Goal: Information Seeking & Learning: Learn about a topic

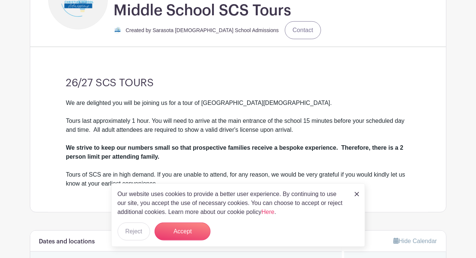
scroll to position [187, 0]
click at [356, 192] on link at bounding box center [357, 193] width 4 height 9
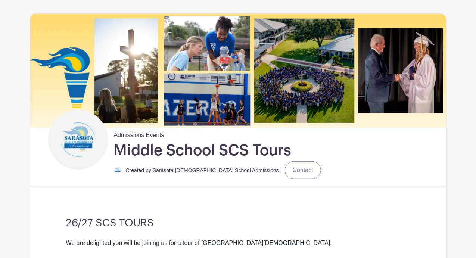
scroll to position [0, 0]
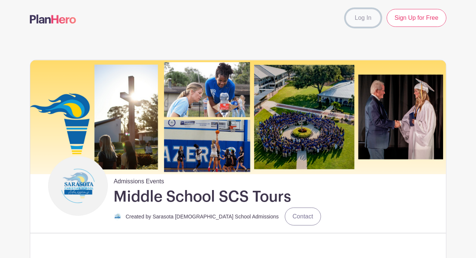
click at [368, 17] on link "Log In" at bounding box center [363, 18] width 35 height 18
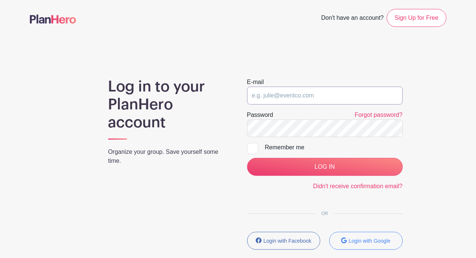
type input "[EMAIL_ADDRESS][DOMAIN_NAME]"
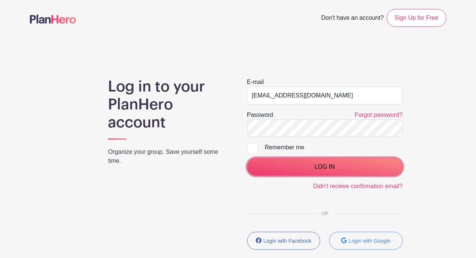
click at [285, 166] on input "LOG IN" at bounding box center [325, 167] width 156 height 18
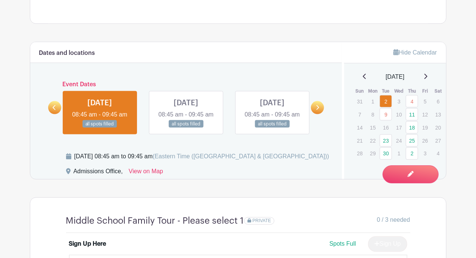
scroll to position [411, 0]
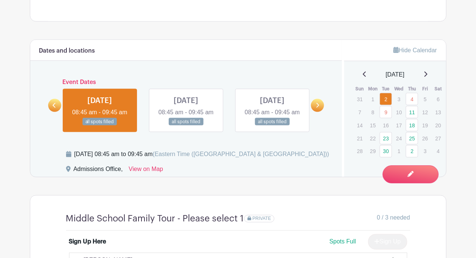
click at [272, 126] on link at bounding box center [272, 126] width 0 height 0
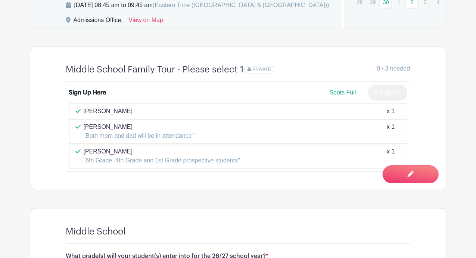
scroll to position [598, 0]
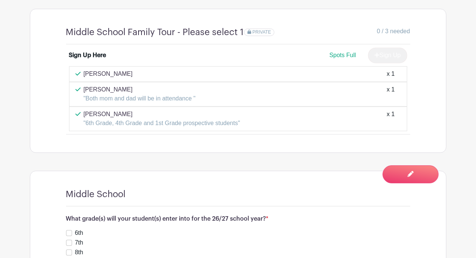
drag, startPoint x: 115, startPoint y: 82, endPoint x: 84, endPoint y: 81, distance: 31.4
click at [84, 78] on div "Robert Enmon x 1" at bounding box center [238, 74] width 326 height 9
copy p "Robert Enmon"
click at [108, 78] on p "Robert Enmon" at bounding box center [108, 74] width 49 height 9
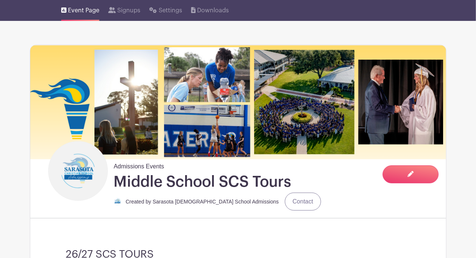
scroll to position [0, 0]
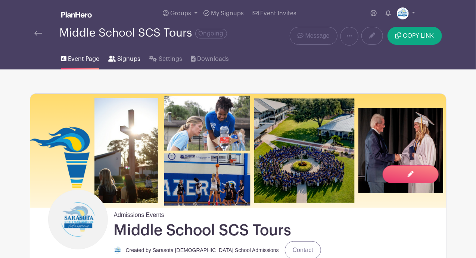
click at [122, 53] on link "Signups" at bounding box center [124, 58] width 32 height 24
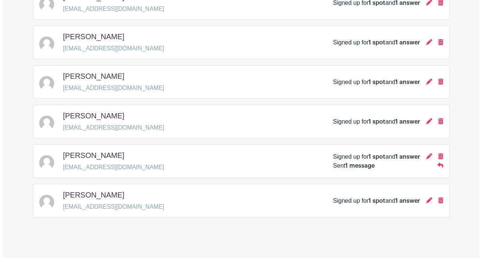
scroll to position [343, 0]
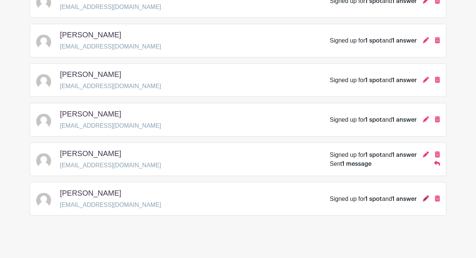
click at [426, 197] on icon at bounding box center [426, 199] width 6 height 6
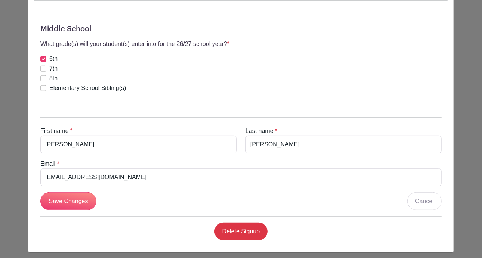
scroll to position [196, 0]
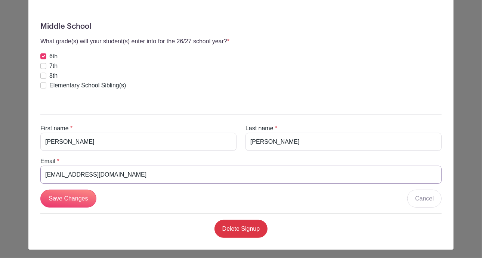
click at [105, 175] on input "robertenmon@verizon.net" at bounding box center [240, 175] width 401 height 18
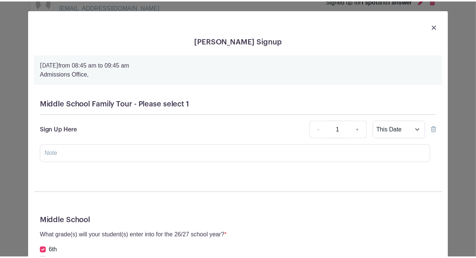
scroll to position [0, 0]
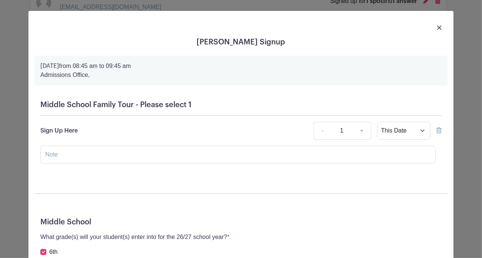
click at [437, 23] on link at bounding box center [439, 27] width 4 height 9
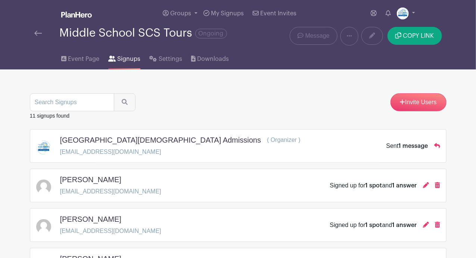
click at [38, 32] on img at bounding box center [37, 33] width 7 height 5
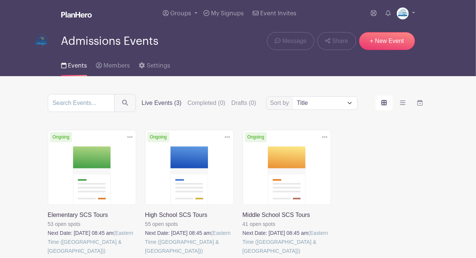
click at [243, 256] on link at bounding box center [243, 256] width 0 height 0
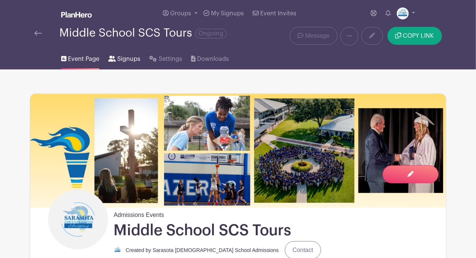
click at [129, 59] on span "Signups" at bounding box center [128, 59] width 23 height 9
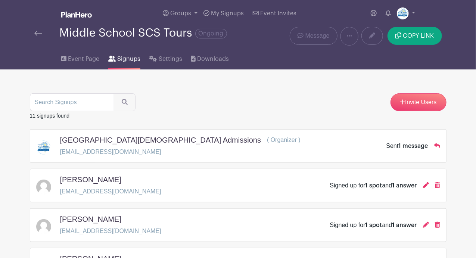
click at [52, 113] on small "11 signups found" at bounding box center [50, 116] width 40 height 6
click at [37, 36] on img at bounding box center [37, 33] width 7 height 5
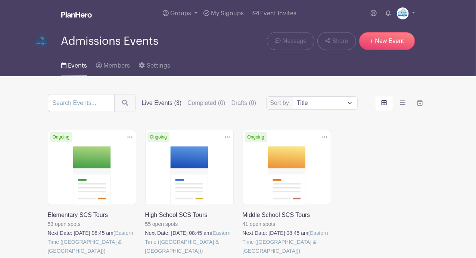
click at [48, 256] on link at bounding box center [48, 256] width 0 height 0
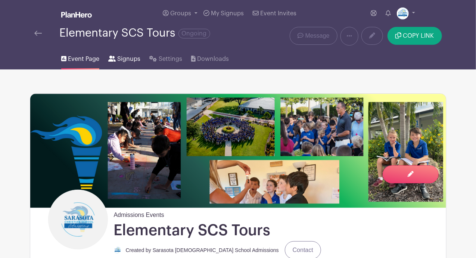
click at [129, 56] on span "Signups" at bounding box center [128, 59] width 23 height 9
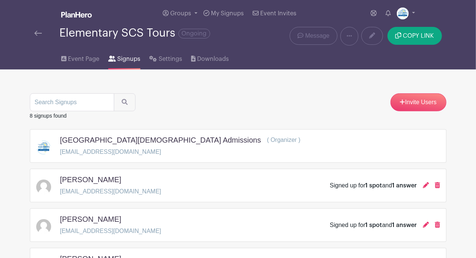
click at [37, 34] on img at bounding box center [37, 33] width 7 height 5
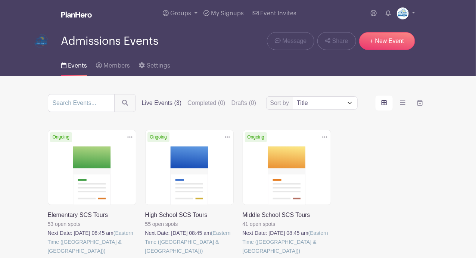
click at [243, 256] on link at bounding box center [243, 256] width 0 height 0
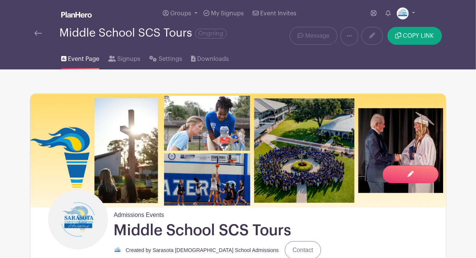
click at [36, 25] on div "Groups All Groups Admissions Events Add New Group My Signups Event Invites My a…" at bounding box center [238, 13] width 426 height 27
click at [38, 30] on link at bounding box center [37, 33] width 7 height 9
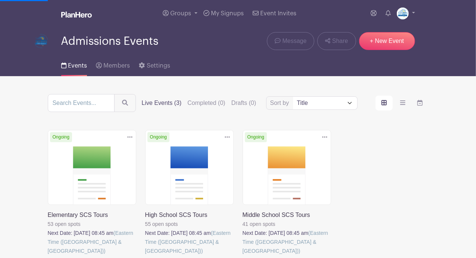
click at [145, 256] on link at bounding box center [145, 256] width 0 height 0
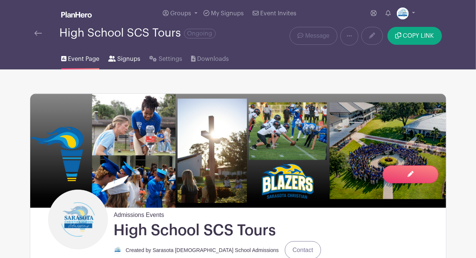
click at [120, 57] on span "Signups" at bounding box center [128, 59] width 23 height 9
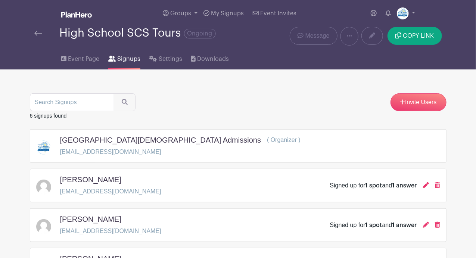
click at [44, 37] on div at bounding box center [46, 33] width 25 height 9
click at [40, 30] on link at bounding box center [37, 33] width 7 height 9
